Goal: Task Accomplishment & Management: Manage account settings

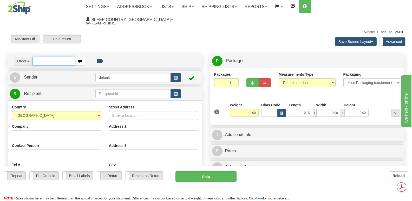
click at [36, 57] on input "text" at bounding box center [53, 61] width 42 height 9
type input "9007i139579"
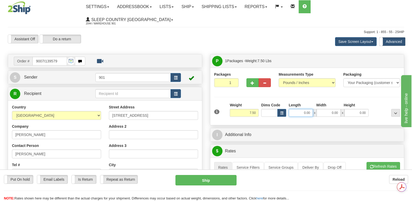
click at [294, 109] on input "0.00" at bounding box center [300, 113] width 24 height 8
type input "13.00"
click at [322, 109] on input "0.00" at bounding box center [328, 113] width 24 height 8
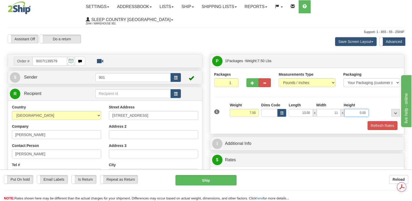
type input "11.00"
click at [348, 109] on input "0.00" at bounding box center [356, 113] width 24 height 8
type input "5.00"
click at [385, 121] on button "Refresh Rates" at bounding box center [382, 125] width 30 height 9
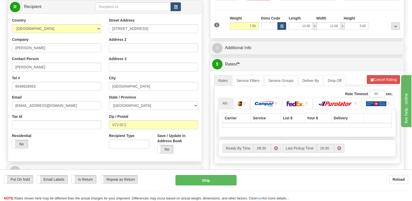
scroll to position [104, 0]
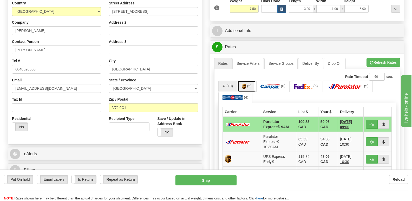
click at [246, 84] on img at bounding box center [243, 86] width 4 height 5
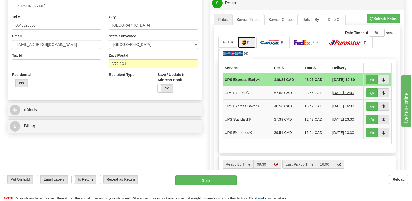
scroll to position [156, 0]
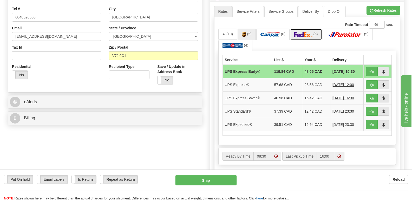
click at [305, 32] on img at bounding box center [303, 34] width 18 height 5
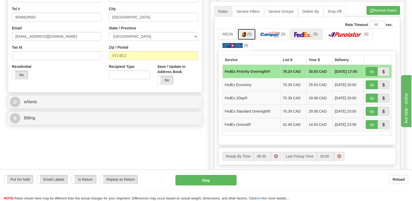
click at [245, 32] on img at bounding box center [243, 34] width 4 height 5
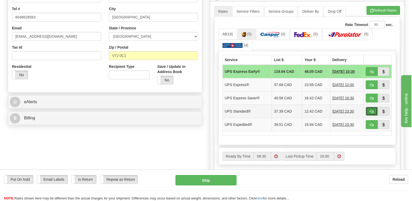
click at [370, 110] on span "button" at bounding box center [372, 111] width 4 height 3
type input "11"
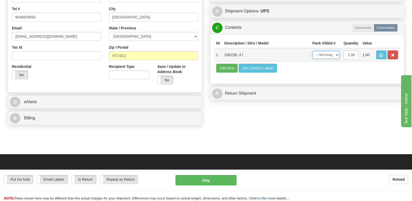
click at [337, 51] on select "-- Not Assigned -- Package 1" at bounding box center [325, 55] width 27 height 8
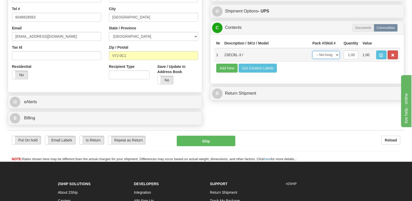
select select "0"
click at [312, 51] on select "-- Not Assigned -- Package 1" at bounding box center [325, 55] width 27 height 8
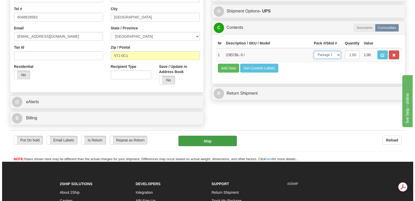
scroll to position [0, 0]
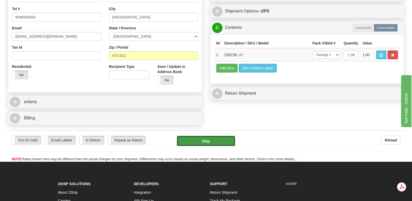
click at [207, 136] on button "Ship" at bounding box center [206, 141] width 58 height 10
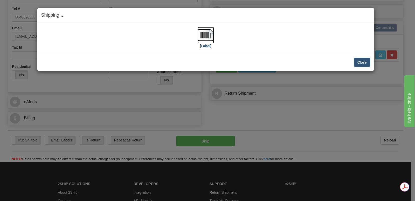
click at [208, 33] on img at bounding box center [206, 35] width 17 height 17
click at [364, 61] on button "Close" at bounding box center [362, 62] width 16 height 9
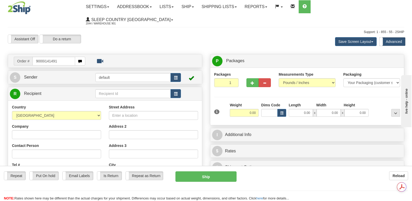
type input "9000i141491"
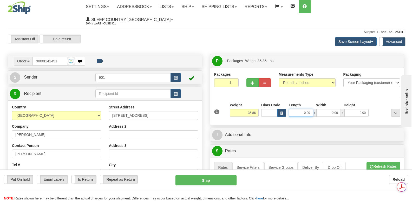
click at [292, 109] on input "0.00" at bounding box center [300, 113] width 24 height 8
type input "42.00"
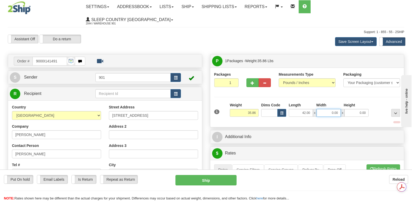
click at [321, 109] on input "0.00" at bounding box center [328, 113] width 24 height 8
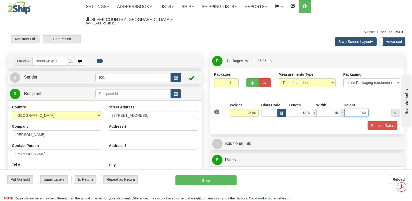
type input "15.00"
click at [349, 109] on input "0.00" at bounding box center [356, 113] width 24 height 8
type input "15.00"
drag, startPoint x: 376, startPoint y: 112, endPoint x: 366, endPoint y: 111, distance: 9.9
click at [376, 121] on button "Refresh Rates" at bounding box center [382, 125] width 30 height 9
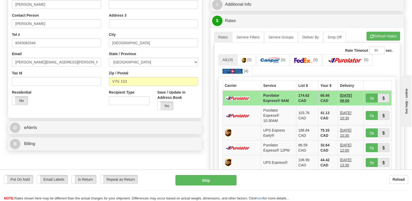
scroll to position [130, 0]
click at [246, 58] on img at bounding box center [243, 60] width 4 height 5
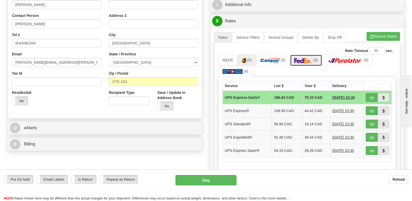
click at [312, 58] on img at bounding box center [303, 60] width 18 height 5
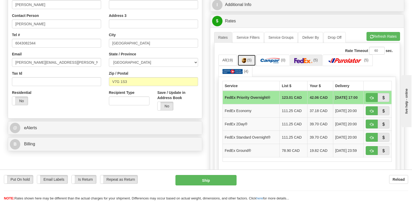
click at [245, 58] on img at bounding box center [243, 60] width 4 height 5
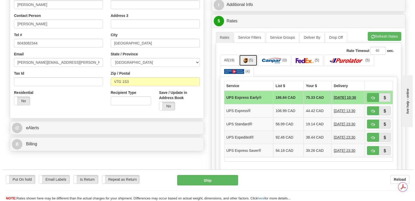
scroll to position [0, 0]
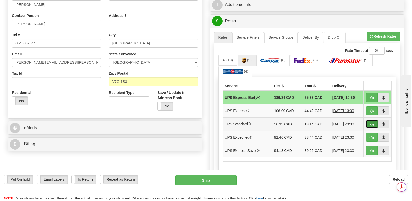
click at [370, 123] on span "button" at bounding box center [372, 124] width 4 height 3
type input "11"
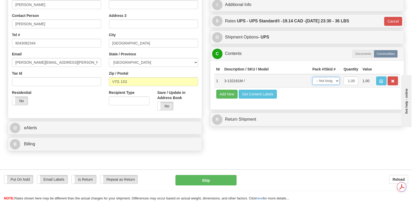
click at [338, 77] on select "-- Not Assigned -- Package 1" at bounding box center [325, 81] width 27 height 8
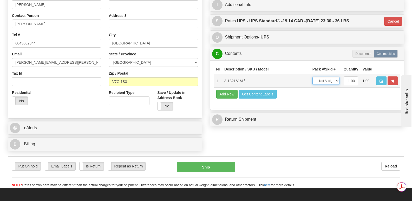
select select "0"
click at [312, 77] on select "-- Not Assigned -- Package 1" at bounding box center [325, 81] width 27 height 8
click at [215, 162] on button "Ship" at bounding box center [206, 167] width 58 height 10
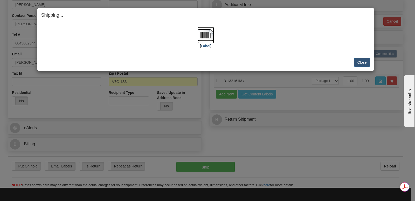
click at [208, 35] on img at bounding box center [206, 35] width 17 height 17
click at [359, 59] on button "Close" at bounding box center [362, 62] width 16 height 9
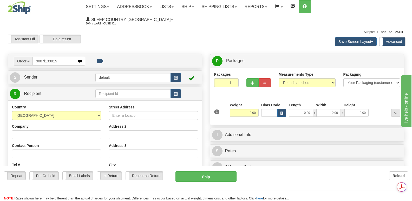
type input "9007i139015"
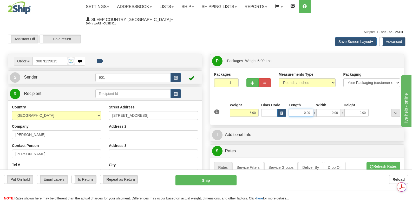
click at [294, 109] on input "0.00" at bounding box center [300, 113] width 24 height 8
type input "16.00"
click at [325, 109] on input "0.00" at bounding box center [328, 113] width 24 height 8
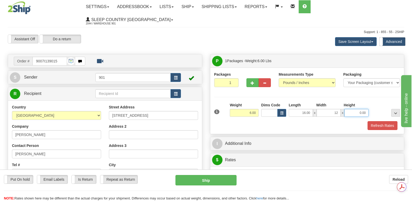
type input "12.00"
click at [353, 109] on input "0.00" at bounding box center [356, 113] width 24 height 8
type input "6.00"
click at [382, 121] on button "Refresh Rates" at bounding box center [382, 125] width 30 height 9
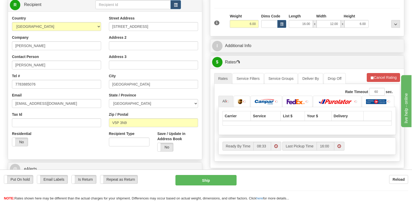
scroll to position [130, 0]
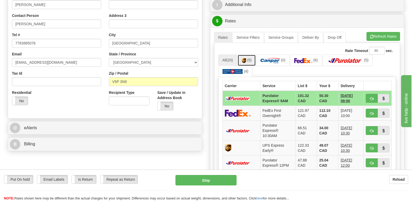
click at [246, 58] on img at bounding box center [243, 60] width 4 height 5
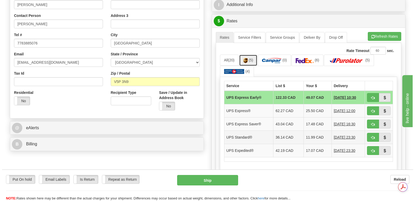
scroll to position [0, 0]
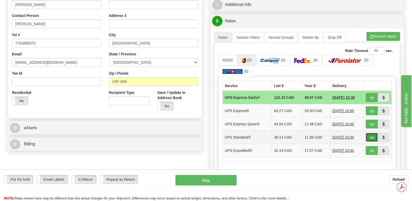
click at [370, 136] on span "button" at bounding box center [372, 137] width 4 height 3
type input "11"
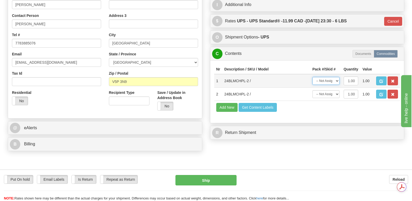
click at [338, 77] on select "-- Not Assigned -- Package 1" at bounding box center [325, 81] width 27 height 8
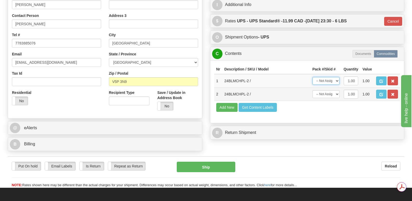
select select "0"
click at [312, 77] on select "-- Not Assigned -- Package 1" at bounding box center [325, 81] width 27 height 8
click at [336, 90] on select "-- Not Assigned -- Package 1" at bounding box center [325, 94] width 27 height 8
select select "0"
click at [312, 90] on select "-- Not Assigned -- Package 1" at bounding box center [325, 94] width 27 height 8
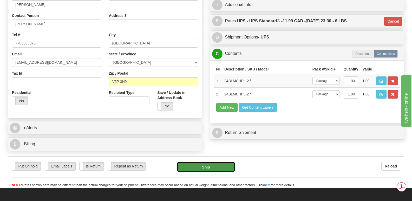
click at [212, 162] on button "Ship" at bounding box center [206, 167] width 58 height 10
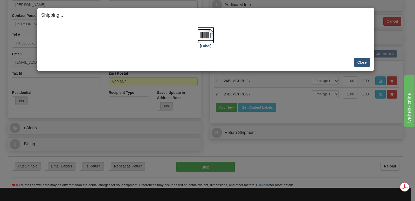
click at [208, 34] on img at bounding box center [206, 35] width 17 height 17
click at [362, 60] on button "Close" at bounding box center [362, 62] width 16 height 9
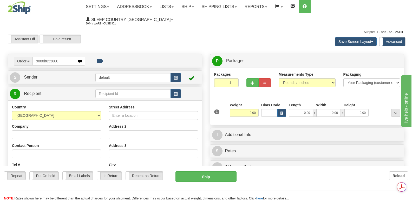
type input "9000h833600"
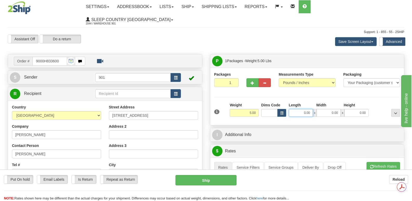
click at [292, 109] on input "0.00" at bounding box center [300, 113] width 24 height 8
type input "22.00"
click at [325, 109] on input "0.00" at bounding box center [328, 113] width 24 height 8
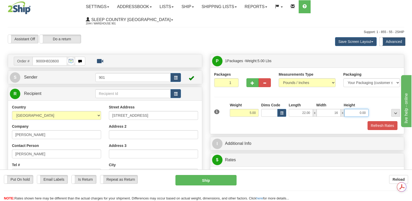
type input "16.00"
click at [352, 109] on input "0.00" at bounding box center [356, 113] width 24 height 8
type input "7.00"
click at [379, 121] on button "Refresh Rates" at bounding box center [382, 125] width 30 height 9
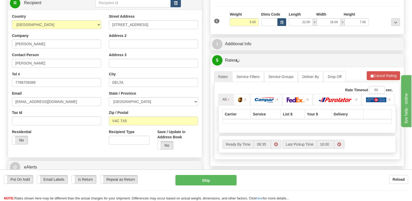
scroll to position [130, 0]
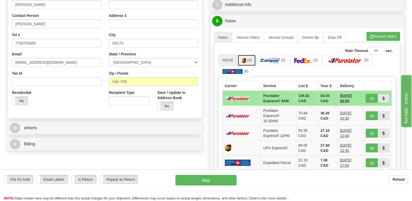
click at [249, 58] on span "(4)" at bounding box center [249, 60] width 4 height 4
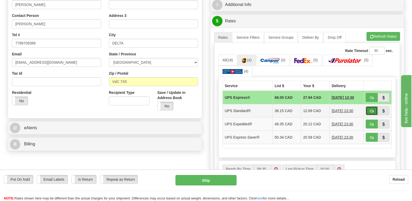
click at [371, 109] on span "button" at bounding box center [372, 110] width 4 height 3
type input "11"
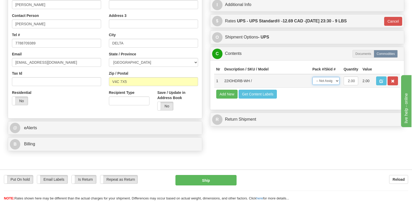
click at [337, 77] on select "-- Not Assigned -- Package 1" at bounding box center [325, 81] width 27 height 8
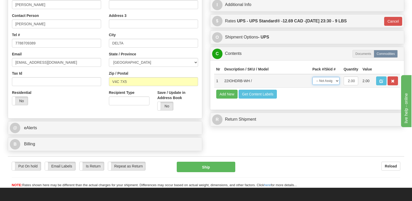
select select "0"
click at [312, 77] on select "-- Not Assigned -- Package 1" at bounding box center [325, 81] width 27 height 8
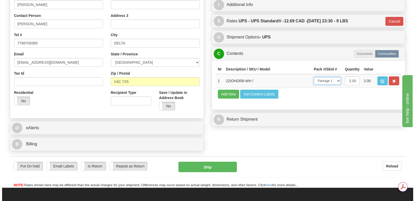
scroll to position [0, 0]
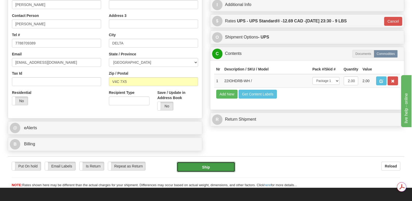
click at [207, 162] on button "Ship" at bounding box center [206, 167] width 58 height 10
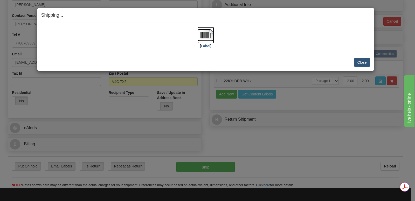
click at [207, 33] on img at bounding box center [206, 35] width 17 height 17
click at [361, 61] on button "Close" at bounding box center [362, 62] width 16 height 9
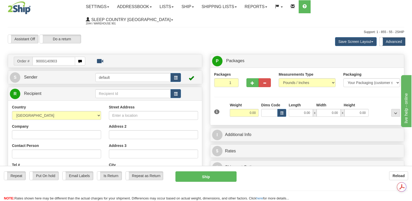
type input "9000i140903"
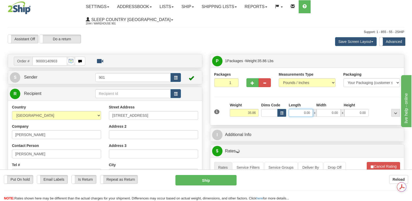
click at [292, 109] on input "0.00" at bounding box center [300, 113] width 24 height 8
type input "42.00"
click at [321, 109] on input "0.00" at bounding box center [328, 113] width 24 height 8
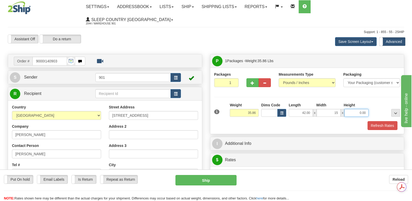
type input "15.00"
click at [353, 109] on input "0.00" at bounding box center [356, 113] width 24 height 8
type input "15.00"
click at [383, 121] on button "Refresh Rates" at bounding box center [382, 125] width 30 height 9
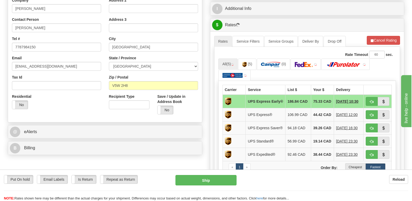
scroll to position [156, 0]
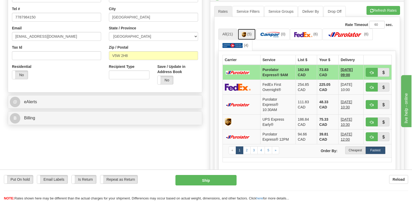
click at [243, 32] on img at bounding box center [243, 34] width 4 height 5
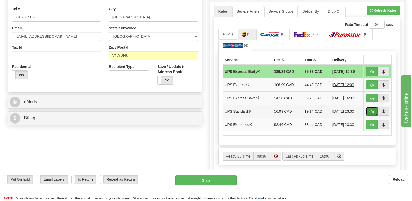
click at [371, 110] on span "button" at bounding box center [372, 111] width 4 height 3
type input "11"
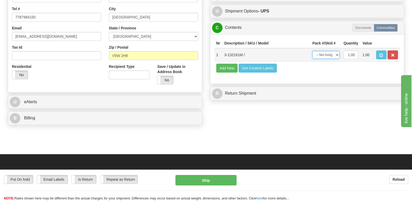
click at [337, 51] on select "-- Not Assigned -- Package 1" at bounding box center [325, 55] width 27 height 8
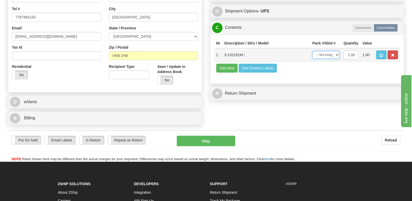
select select "0"
click at [312, 51] on select "-- Not Assigned -- Package 1" at bounding box center [325, 55] width 27 height 8
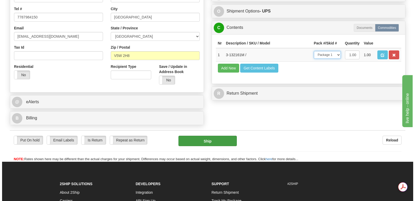
scroll to position [0, 0]
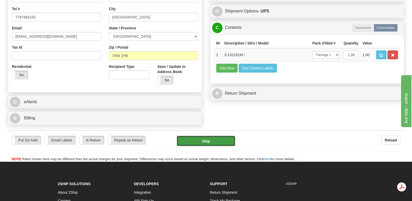
click at [201, 136] on button "Ship" at bounding box center [206, 141] width 58 height 10
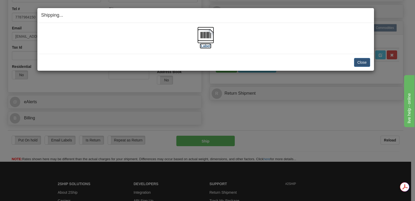
click at [208, 35] on img at bounding box center [206, 35] width 17 height 17
click at [361, 61] on button "Close" at bounding box center [362, 62] width 16 height 9
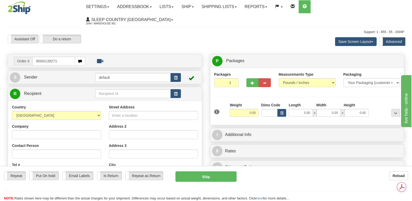
type input "9000i139271"
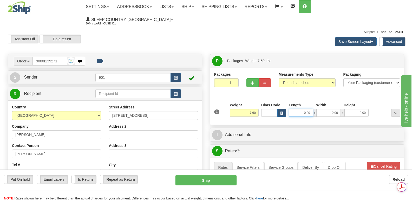
click at [292, 109] on input "0.00" at bounding box center [300, 113] width 24 height 8
type input "15.00"
click at [322, 109] on input "0.00" at bounding box center [328, 113] width 24 height 8
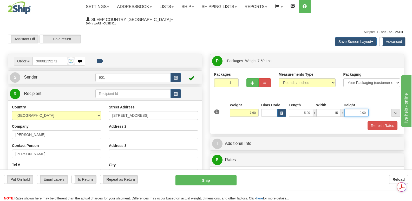
type input "15.00"
click at [352, 109] on input "0.00" at bounding box center [356, 113] width 24 height 8
type input "7.00"
click at [382, 121] on button "Refresh Rates" at bounding box center [382, 125] width 30 height 9
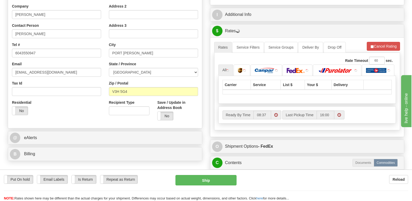
scroll to position [130, 0]
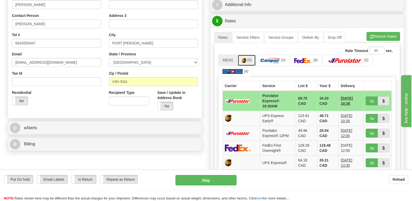
click at [246, 58] on img at bounding box center [243, 60] width 4 height 5
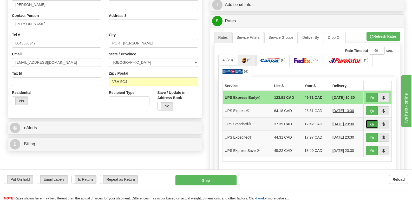
click at [370, 123] on span "button" at bounding box center [372, 124] width 4 height 3
type input "11"
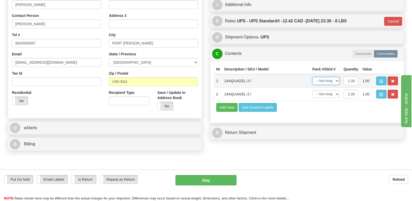
click at [337, 77] on select "-- Not Assigned -- Package 1" at bounding box center [325, 81] width 27 height 8
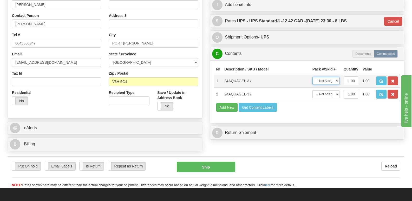
select select "0"
click at [312, 77] on select "-- Not Assigned -- Package 1" at bounding box center [325, 81] width 27 height 8
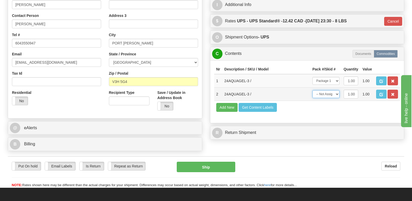
click at [335, 90] on select "-- Not Assigned -- Package 1" at bounding box center [325, 94] width 27 height 8
select select "0"
click at [312, 90] on select "-- Not Assigned -- Package 1" at bounding box center [325, 94] width 27 height 8
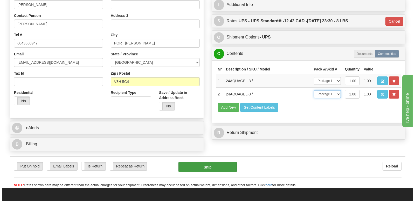
scroll to position [0, 0]
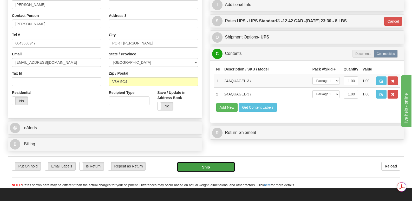
click at [196, 162] on button "Ship" at bounding box center [206, 167] width 58 height 10
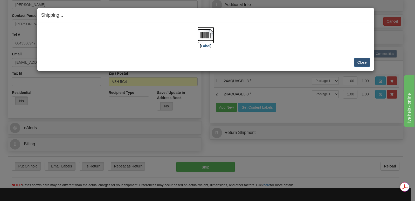
click at [205, 33] on img at bounding box center [206, 35] width 17 height 17
click at [364, 60] on button "Close" at bounding box center [362, 62] width 16 height 9
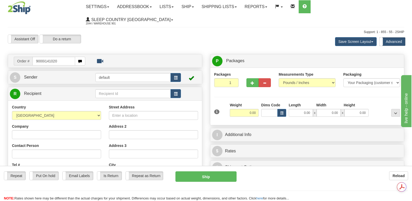
type input "9000i141020"
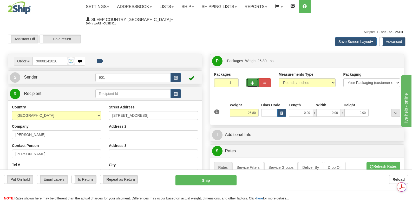
click at [254, 81] on span "button" at bounding box center [252, 82] width 4 height 3
click at [253, 81] on span "button" at bounding box center [252, 82] width 4 height 3
click at [252, 81] on span "button" at bounding box center [252, 82] width 4 height 3
type input "4"
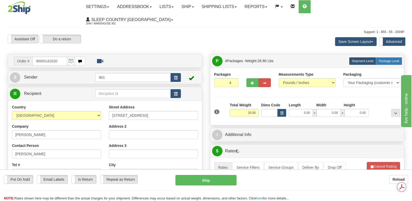
click at [387, 59] on span "Package Level" at bounding box center [388, 61] width 21 height 4
radio input "true"
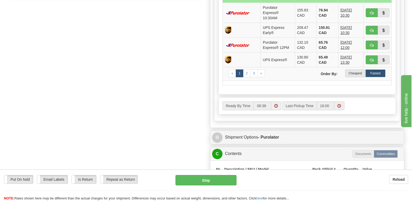
scroll to position [390, 0]
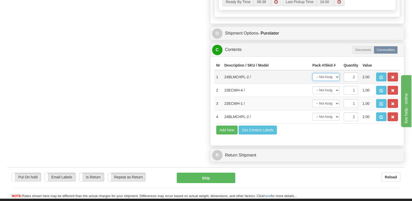
click at [337, 73] on select "-- Not Assigned -- Package 1 Package 2 Package 3 Package 4 Split" at bounding box center [325, 77] width 27 height 8
select select "0"
click at [312, 73] on select "-- Not Assigned -- Package 1 Package 2 Package 3 Package 4 Split" at bounding box center [325, 77] width 27 height 8
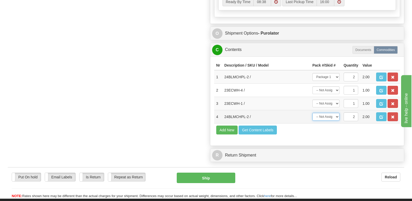
click at [338, 113] on select "-- Not Assigned -- Package 1 Package 2 Package 3 Package 4 Split" at bounding box center [325, 117] width 27 height 8
select select "1"
click at [312, 113] on select "-- Not Assigned -- Package 1 Package 2 Package 3 Package 4 Split" at bounding box center [325, 117] width 27 height 8
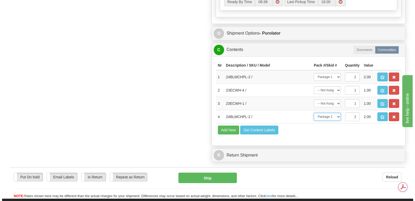
scroll to position [0, 0]
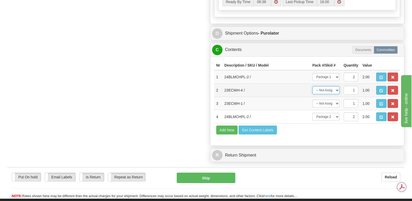
click at [337, 86] on select "-- Not Assigned -- Package 1 Package 2 Package 3 Package 4" at bounding box center [325, 90] width 27 height 8
select select "1"
click at [312, 86] on select "-- Not Assigned -- Package 1 Package 2 Package 3 Package 4" at bounding box center [325, 90] width 27 height 8
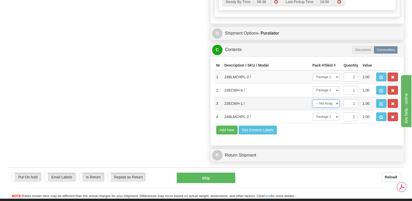
click at [337, 99] on select "-- Not Assigned -- Package 1 Package 2 Package 3 Package 4" at bounding box center [325, 103] width 27 height 8
select select "2"
click at [312, 99] on select "-- Not Assigned -- Package 1 Package 2 Package 3 Package 4" at bounding box center [325, 103] width 27 height 8
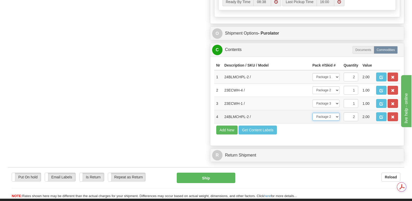
click at [337, 113] on select "-- Not Assigned -- Package 1 Package 2 Package 3 Package 4 Split" at bounding box center [325, 117] width 27 height 8
select select "3"
click at [312, 113] on select "-- Not Assigned -- Package 1 Package 2 Package 3 Package 4 Split" at bounding box center [325, 117] width 27 height 8
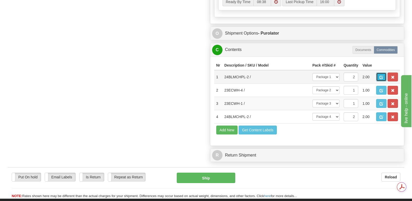
click at [381, 76] on span "button" at bounding box center [381, 77] width 4 height 3
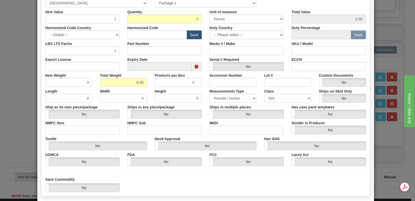
scroll to position [120, 0]
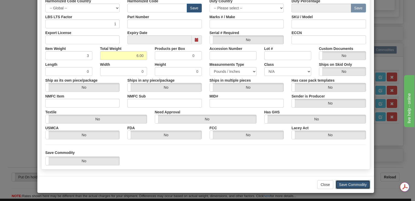
click at [339, 182] on button "Save Commodity" at bounding box center [353, 184] width 35 height 9
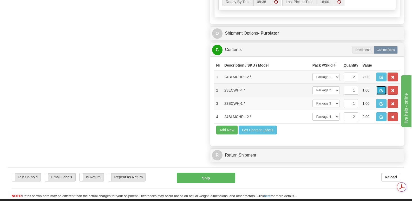
click at [380, 89] on span "button" at bounding box center [381, 90] width 4 height 3
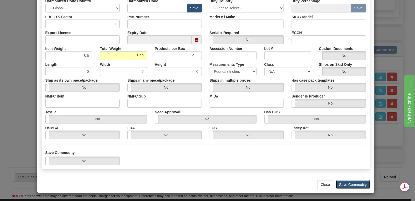
click at [345, 182] on button "Save Commodity" at bounding box center [353, 184] width 35 height 9
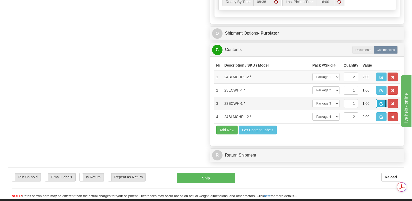
click at [380, 102] on span "button" at bounding box center [381, 103] width 4 height 3
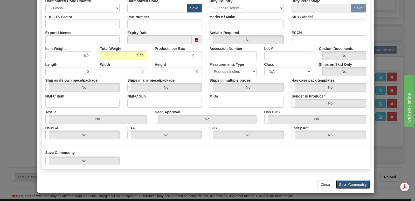
click at [345, 183] on button "Save Commodity" at bounding box center [353, 184] width 35 height 9
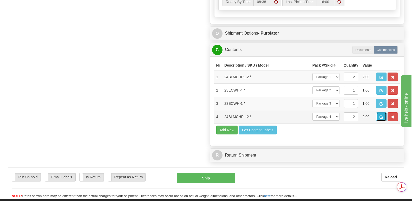
click at [381, 115] on span "button" at bounding box center [381, 116] width 4 height 3
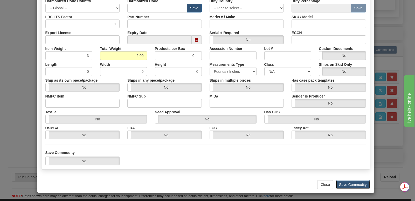
click at [357, 184] on button "Save Commodity" at bounding box center [353, 184] width 35 height 9
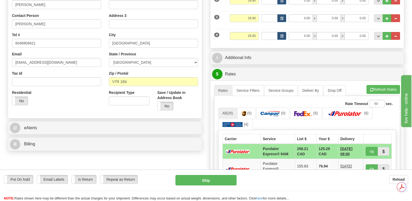
scroll to position [0, 0]
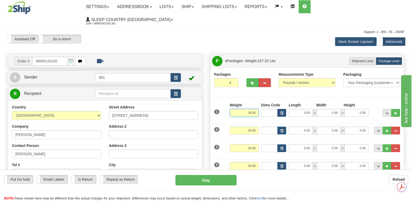
drag, startPoint x: 246, startPoint y: 101, endPoint x: 259, endPoint y: 100, distance: 12.5
click at [259, 102] on div "Weight 26.80" at bounding box center [243, 111] width 31 height 18
type input "6.00"
drag, startPoint x: 245, startPoint y: 118, endPoint x: 257, endPoint y: 119, distance: 12.2
click at [257, 126] on input "26.80" at bounding box center [244, 130] width 29 height 8
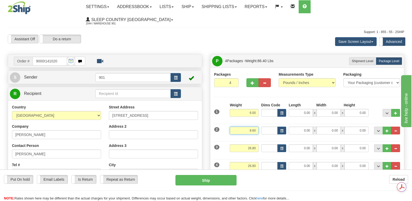
type input "8.60"
drag, startPoint x: 245, startPoint y: 136, endPoint x: 260, endPoint y: 134, distance: 14.7
click at [259, 144] on div "Weight 26.80" at bounding box center [243, 150] width 31 height 12
type input "6.20"
drag, startPoint x: 242, startPoint y: 153, endPoint x: 259, endPoint y: 151, distance: 17.8
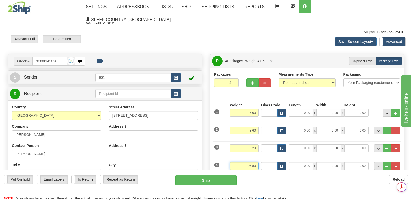
click at [259, 156] on div "4 Weight 26.80 Dims Code Length Width Height" at bounding box center [307, 164] width 189 height 17
type input "6.00"
click at [295, 109] on input "0.00" at bounding box center [300, 113] width 24 height 8
type input "16.00"
click at [322, 109] on input "0.00" at bounding box center [328, 113] width 24 height 8
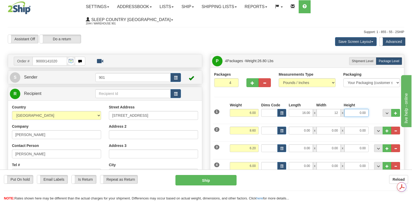
type input "12.00"
click at [352, 109] on input "0.00" at bounding box center [356, 113] width 24 height 8
type input "6.00"
click at [295, 162] on input "0.00" at bounding box center [300, 166] width 24 height 8
type input "16.00"
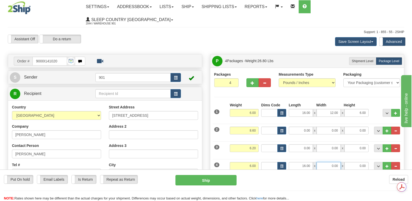
click at [324, 162] on input "0.00" at bounding box center [328, 166] width 24 height 8
type input "12.00"
click at [352, 162] on input "0.00" at bounding box center [356, 166] width 24 height 8
type input "6.00"
click at [297, 144] on input "0.00" at bounding box center [300, 148] width 24 height 8
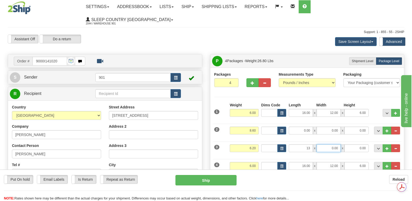
type input "13.00"
click at [326, 144] on input "0.00" at bounding box center [328, 148] width 24 height 8
type input "11.00"
click at [349, 144] on input "0.00" at bounding box center [356, 148] width 24 height 8
type input "3.00"
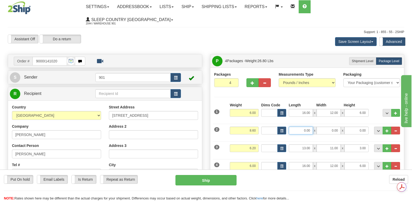
click at [296, 126] on input "0.00" at bounding box center [300, 130] width 24 height 8
type input "13.00"
click at [326, 126] on input "0.00" at bounding box center [328, 130] width 24 height 8
type input "11.00"
click at [353, 126] on input "0.00" at bounding box center [356, 130] width 24 height 8
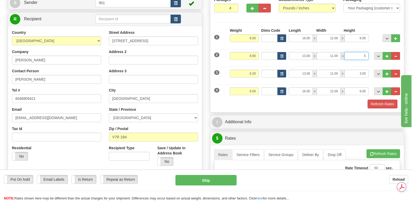
scroll to position [130, 0]
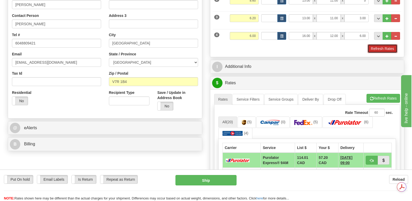
type input "5.00"
click at [376, 44] on button "Refresh Rates" at bounding box center [382, 48] width 30 height 9
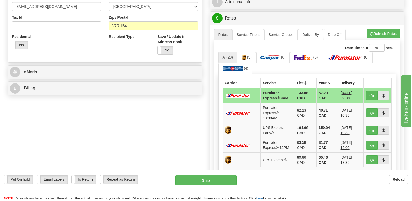
scroll to position [182, 0]
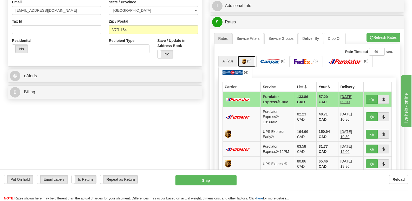
click at [246, 59] on img at bounding box center [243, 61] width 4 height 5
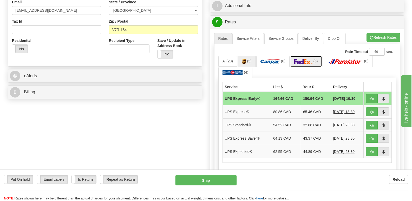
click at [306, 59] on img at bounding box center [303, 61] width 18 height 5
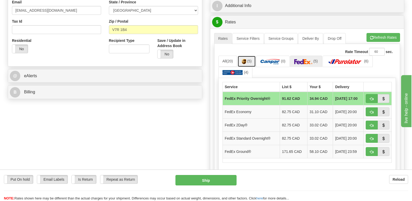
click at [246, 59] on img at bounding box center [243, 61] width 4 height 5
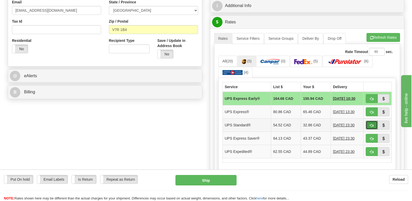
click at [370, 124] on span "button" at bounding box center [372, 125] width 4 height 3
type input "11"
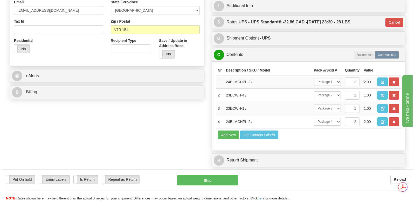
scroll to position [0, 0]
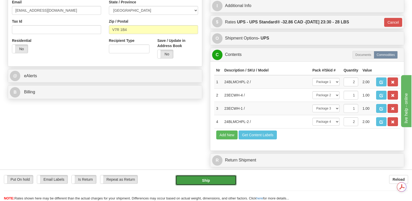
click at [208, 179] on button "Ship" at bounding box center [205, 180] width 61 height 10
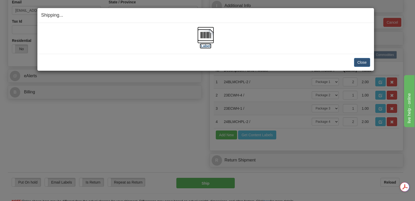
click at [205, 35] on img at bounding box center [206, 35] width 17 height 17
click at [363, 61] on button "Close" at bounding box center [362, 62] width 16 height 9
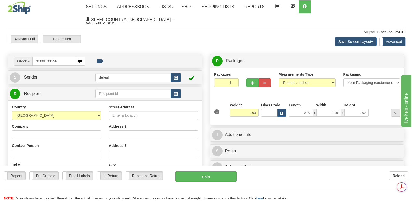
type input "9000i139556"
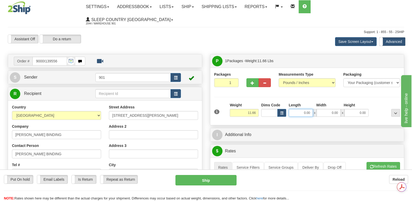
click at [293, 109] on input "0.00" at bounding box center [300, 113] width 24 height 8
type input "18.00"
click at [327, 109] on input "0.00" at bounding box center [328, 113] width 24 height 8
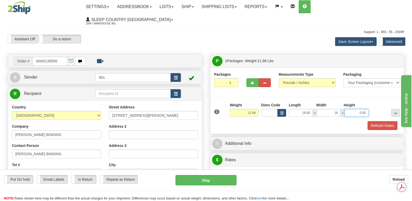
type input "16.00"
click at [351, 109] on input "0.00" at bounding box center [356, 113] width 24 height 8
type input "10.00"
click at [378, 121] on button "Refresh Rates" at bounding box center [382, 125] width 30 height 9
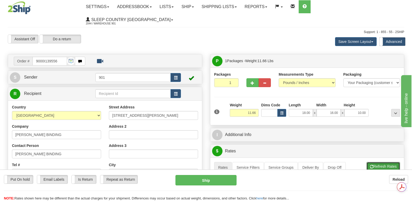
click at [381, 162] on button "Refresh Rates" at bounding box center [382, 166] width 33 height 9
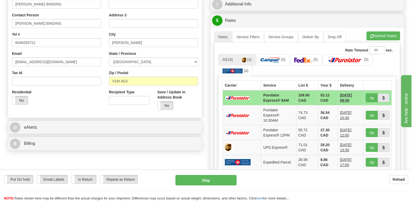
scroll to position [130, 0]
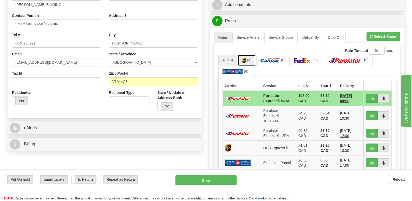
click at [248, 55] on link "(4)" at bounding box center [246, 60] width 18 height 11
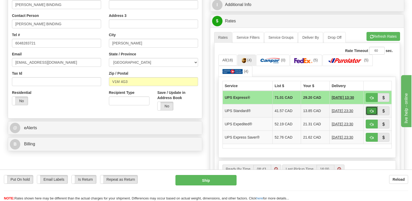
click at [371, 106] on button "button" at bounding box center [371, 110] width 12 height 9
type input "11"
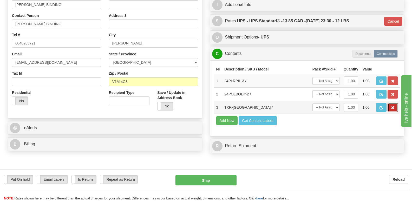
click at [391, 103] on button "button" at bounding box center [392, 107] width 10 height 9
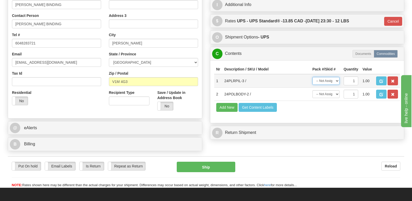
click at [336, 77] on select "-- Not Assigned -- Package 1" at bounding box center [325, 81] width 27 height 8
select select "0"
click at [312, 77] on select "-- Not Assigned -- Package 1" at bounding box center [325, 81] width 27 height 8
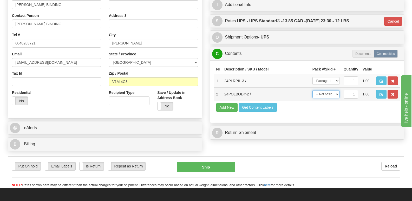
click at [337, 90] on select "-- Not Assigned -- Package 1" at bounding box center [325, 94] width 27 height 8
select select "0"
click at [312, 90] on select "-- Not Assigned -- Package 1" at bounding box center [325, 94] width 27 height 8
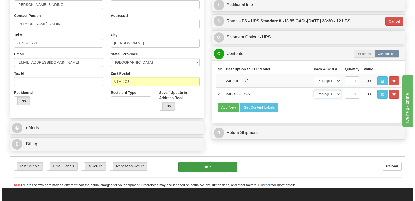
scroll to position [0, 0]
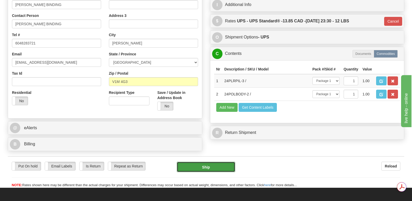
click at [216, 162] on button "Ship" at bounding box center [206, 167] width 58 height 10
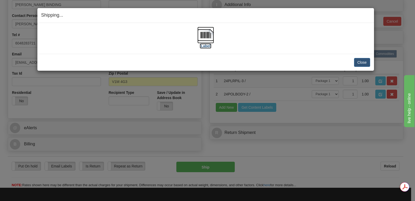
click at [210, 35] on img at bounding box center [206, 35] width 17 height 17
click at [360, 61] on button "Close" at bounding box center [362, 62] width 16 height 9
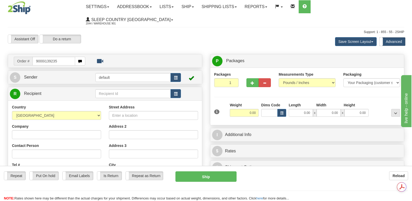
type input "9000i139235"
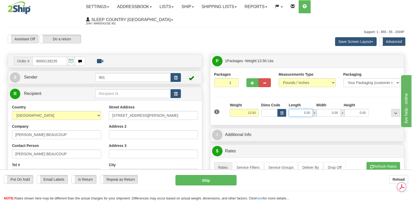
click at [293, 109] on input "0.00" at bounding box center [300, 113] width 24 height 8
type input "20.00"
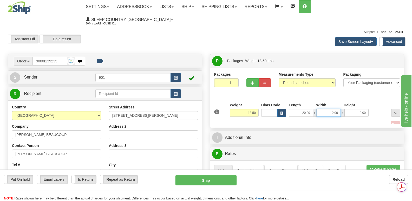
click at [321, 109] on input "0.00" at bounding box center [328, 113] width 24 height 8
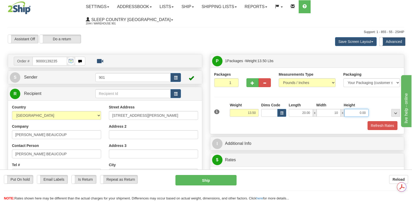
type input "10.00"
click at [347, 109] on input "0.00" at bounding box center [356, 113] width 24 height 8
type input "10.00"
click at [379, 121] on button "Refresh Rates" at bounding box center [382, 125] width 30 height 9
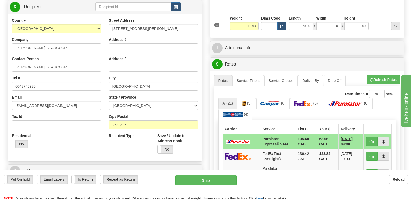
scroll to position [130, 0]
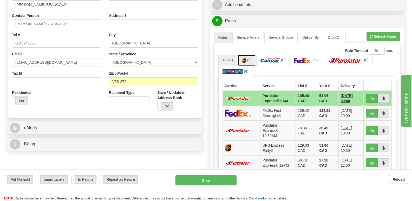
click at [245, 55] on link "(5)" at bounding box center [246, 60] width 18 height 11
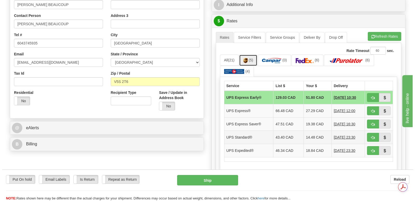
scroll to position [0, 0]
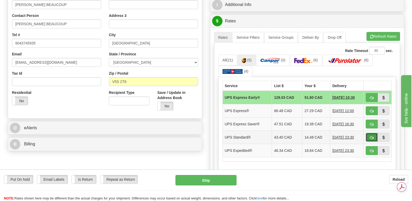
click at [371, 136] on span "button" at bounding box center [372, 137] width 4 height 3
type input "11"
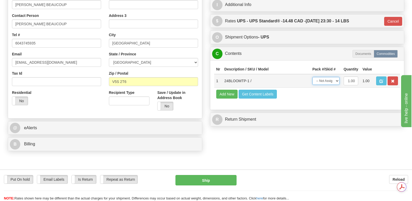
click at [334, 77] on select "-- Not Assigned -- Package 1" at bounding box center [325, 81] width 27 height 8
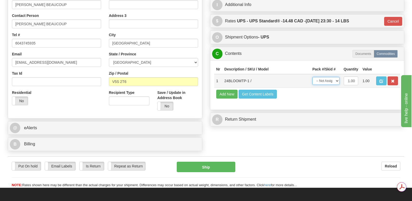
select select "0"
click at [312, 77] on select "-- Not Assigned -- Package 1" at bounding box center [325, 81] width 27 height 8
click at [209, 162] on button "Ship" at bounding box center [206, 167] width 58 height 10
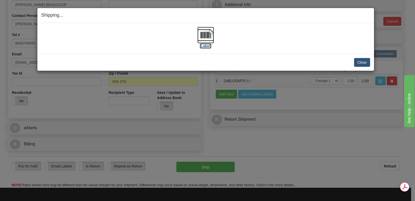
click at [207, 35] on img at bounding box center [206, 35] width 17 height 17
click at [365, 61] on button "Close" at bounding box center [362, 62] width 16 height 9
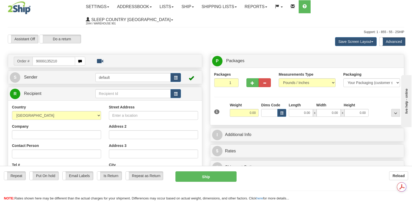
type input "9000i135210"
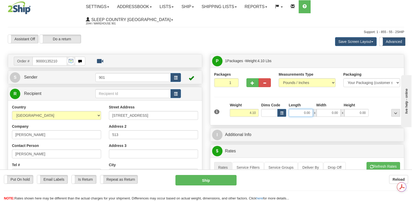
click at [294, 109] on input "0.00" at bounding box center [300, 113] width 24 height 8
type input "11.00"
click at [321, 109] on input "0.00" at bounding box center [328, 113] width 24 height 8
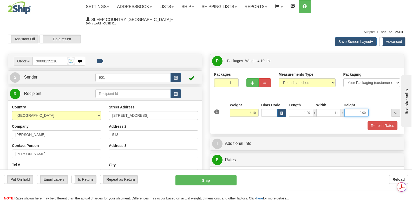
type input "11.00"
click at [349, 109] on input "0.00" at bounding box center [356, 113] width 24 height 8
type input "5.00"
click at [380, 121] on button "Refresh Rates" at bounding box center [382, 125] width 30 height 9
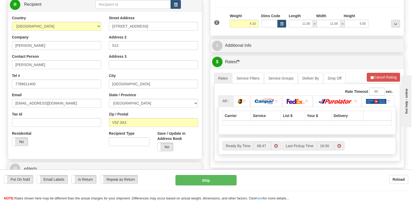
scroll to position [104, 0]
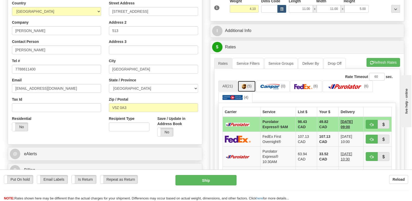
click at [246, 84] on img at bounding box center [243, 86] width 4 height 5
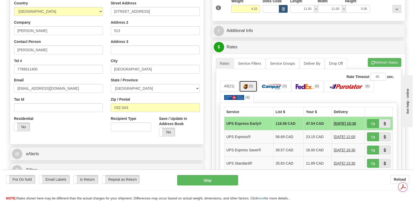
scroll to position [0, 0]
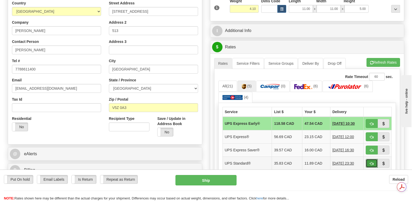
click at [371, 162] on span "button" at bounding box center [372, 163] width 4 height 3
type input "11"
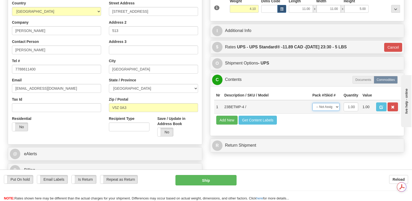
drag, startPoint x: 337, startPoint y: 93, endPoint x: 337, endPoint y: 96, distance: 3.4
click at [337, 103] on select "-- Not Assigned -- Package 1" at bounding box center [325, 107] width 27 height 8
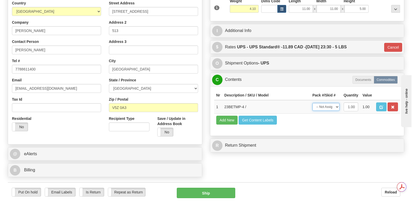
select select "0"
click at [312, 103] on select "-- Not Assigned -- Package 1" at bounding box center [325, 107] width 27 height 8
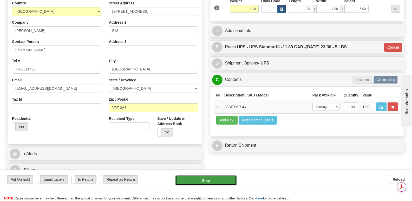
click at [212, 178] on button "Ship" at bounding box center [205, 180] width 61 height 10
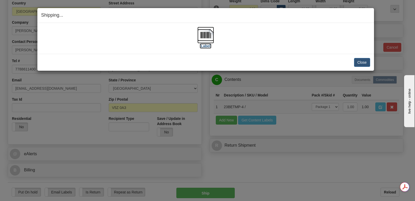
click at [205, 30] on img at bounding box center [206, 35] width 17 height 17
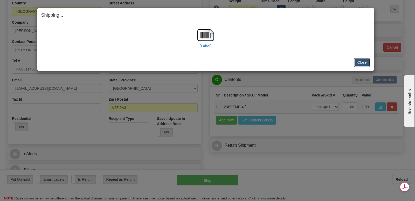
click at [358, 61] on button "Close" at bounding box center [362, 62] width 16 height 9
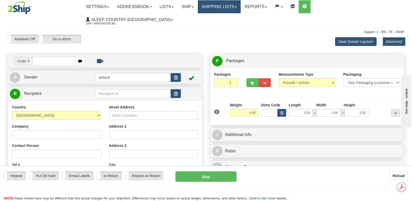
click at [234, 7] on link "Shipping lists" at bounding box center [219, 6] width 43 height 13
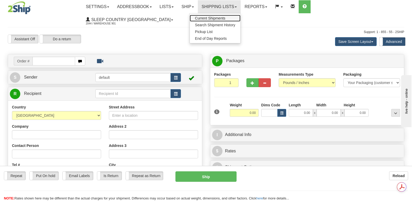
click at [225, 17] on span "Current Shipments" at bounding box center [210, 18] width 30 height 4
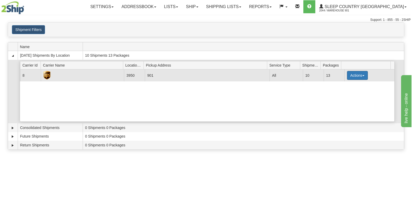
click at [360, 74] on button "Actions" at bounding box center [357, 75] width 21 height 9
click at [339, 92] on span "Close" at bounding box center [337, 92] width 12 height 4
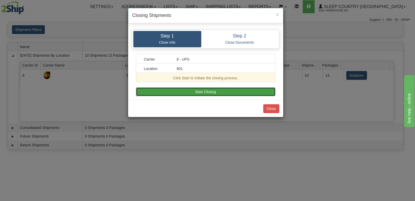
click at [218, 89] on button "Start Closing" at bounding box center [206, 91] width 140 height 9
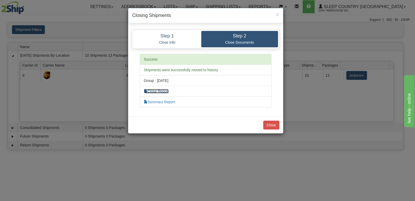
click at [165, 90] on link "Close Report" at bounding box center [156, 91] width 25 height 4
click at [173, 101] on link "Summary Report" at bounding box center [159, 102] width 31 height 4
click at [268, 122] on button "Close" at bounding box center [272, 124] width 16 height 9
